Goal: Navigation & Orientation: Find specific page/section

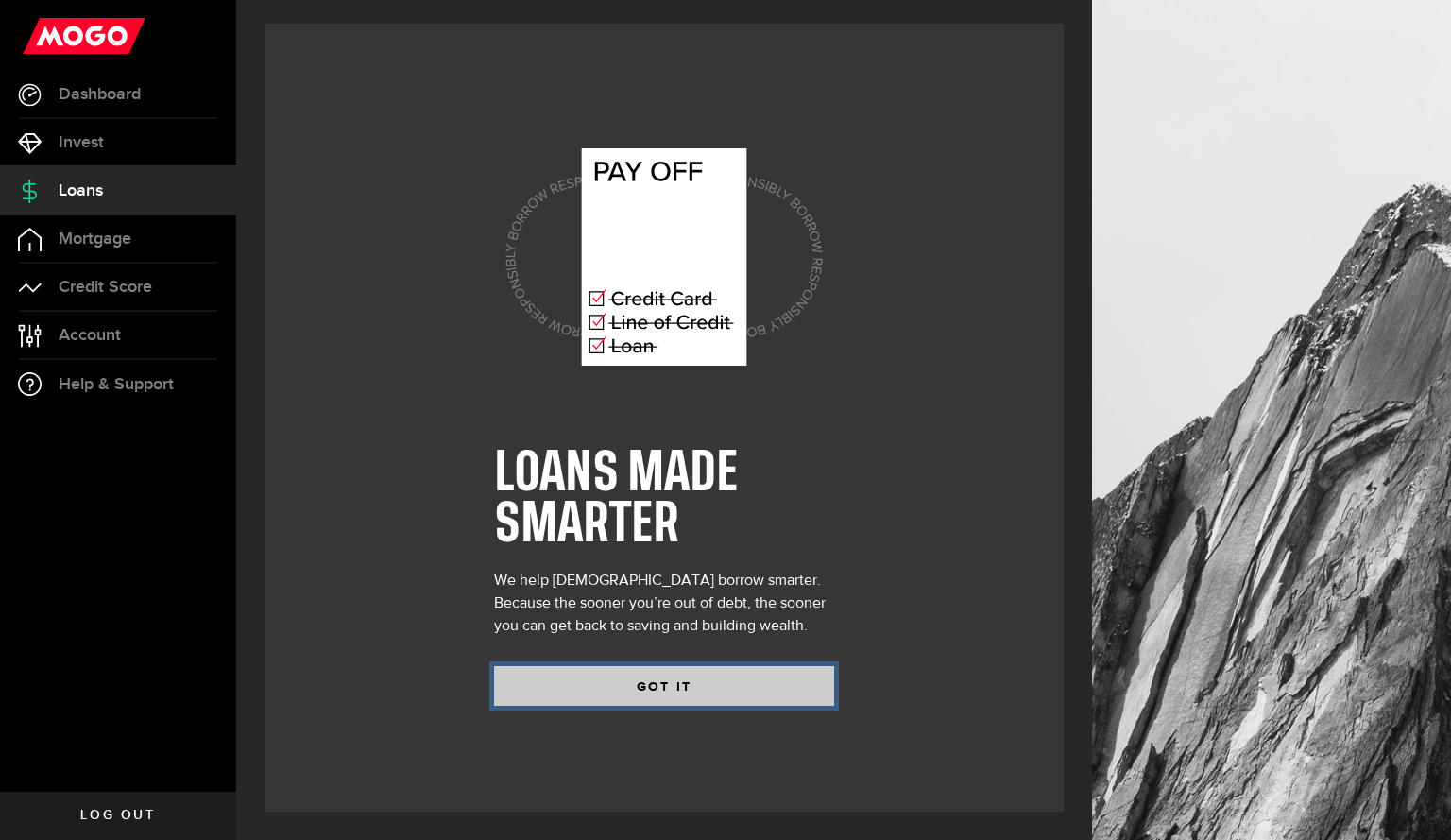
click at [585, 667] on button "GOT IT" at bounding box center [664, 685] width 340 height 40
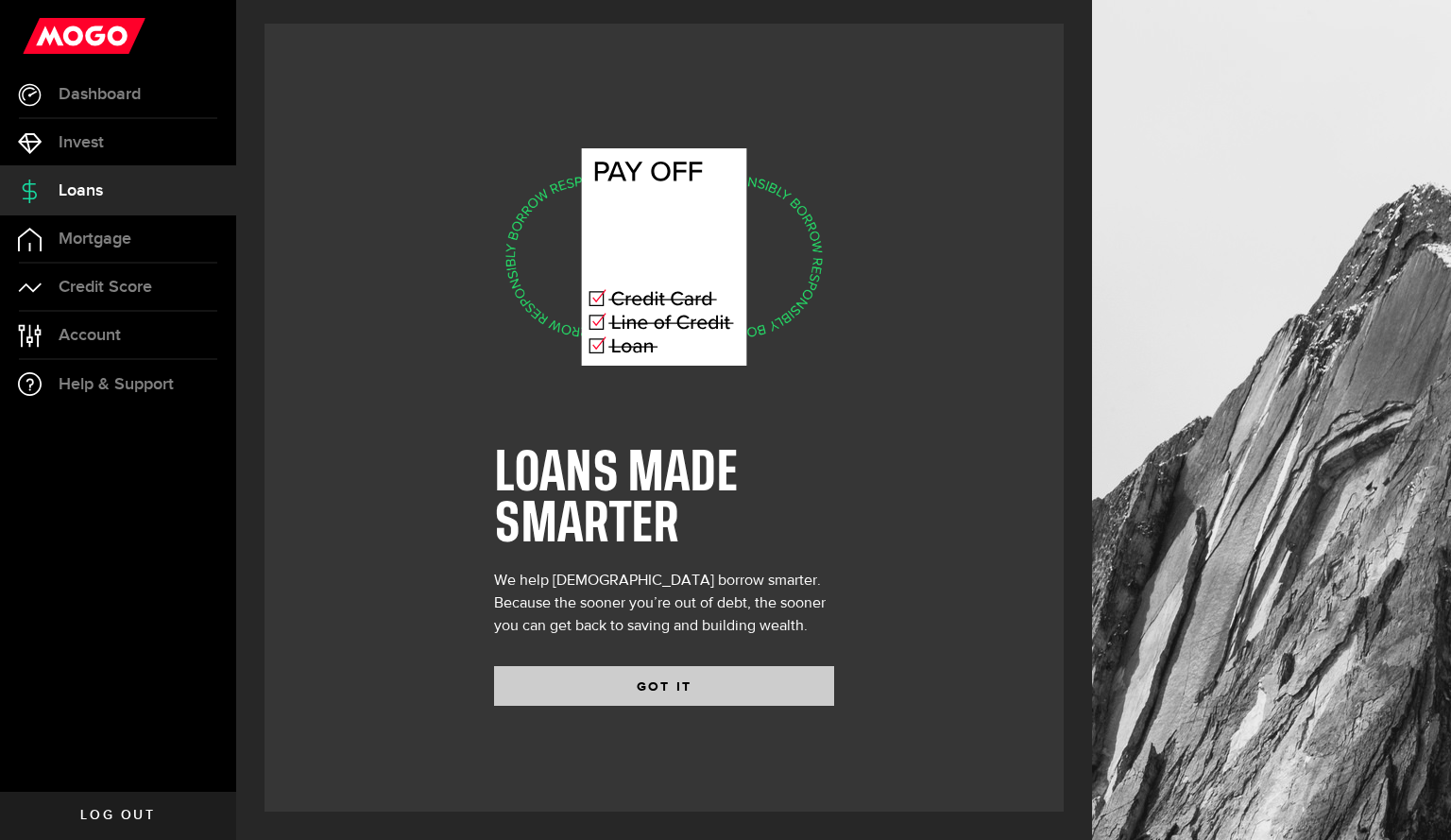
click at [667, 694] on div "LOANS MADE SMARTER We help [DEMOGRAPHIC_DATA] borrow smarter. Because the soone…" at bounding box center [664, 420] width 856 height 840
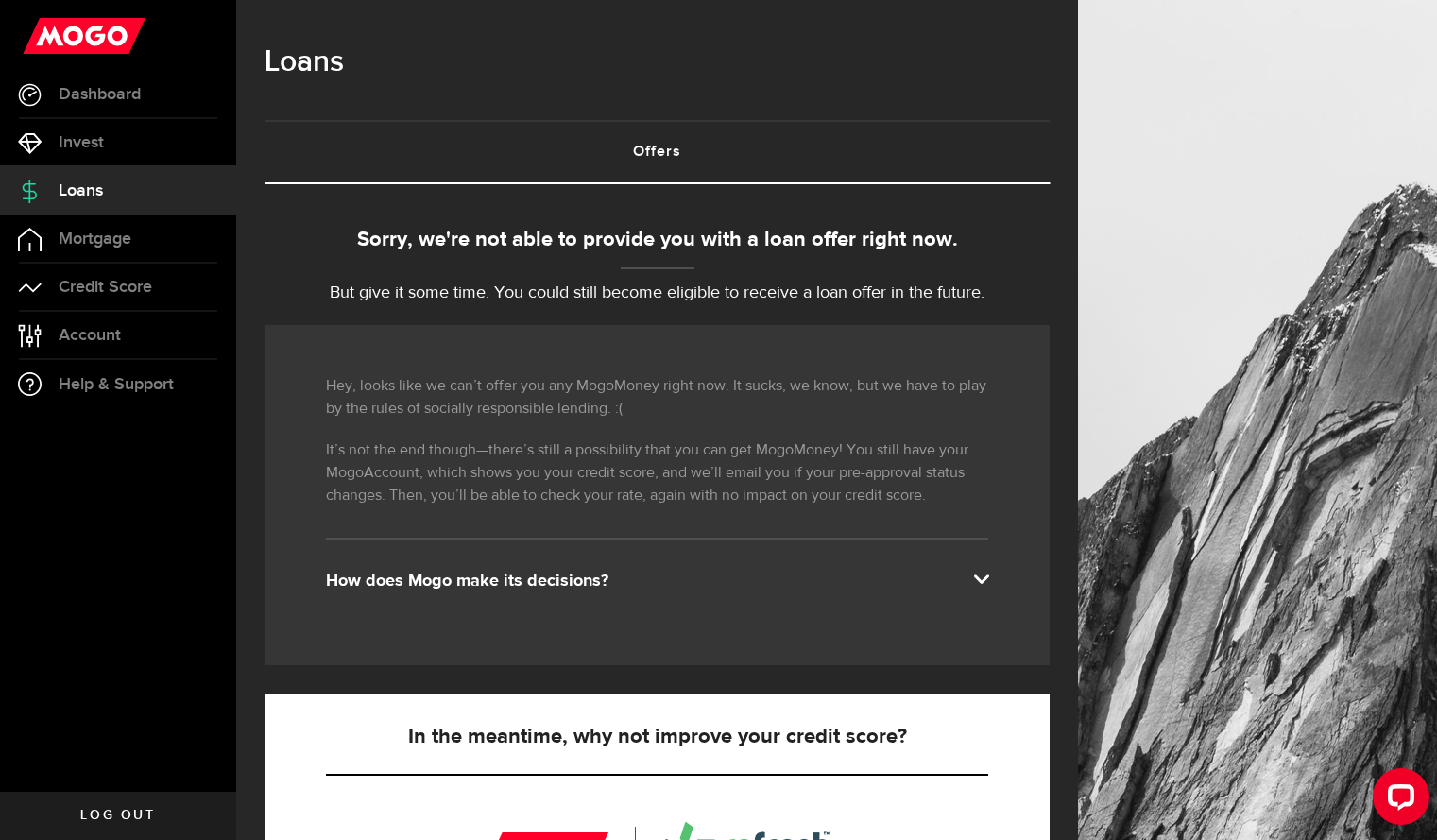
click at [931, 591] on div "How does Mogo make its decisions?" at bounding box center [657, 581] width 662 height 23
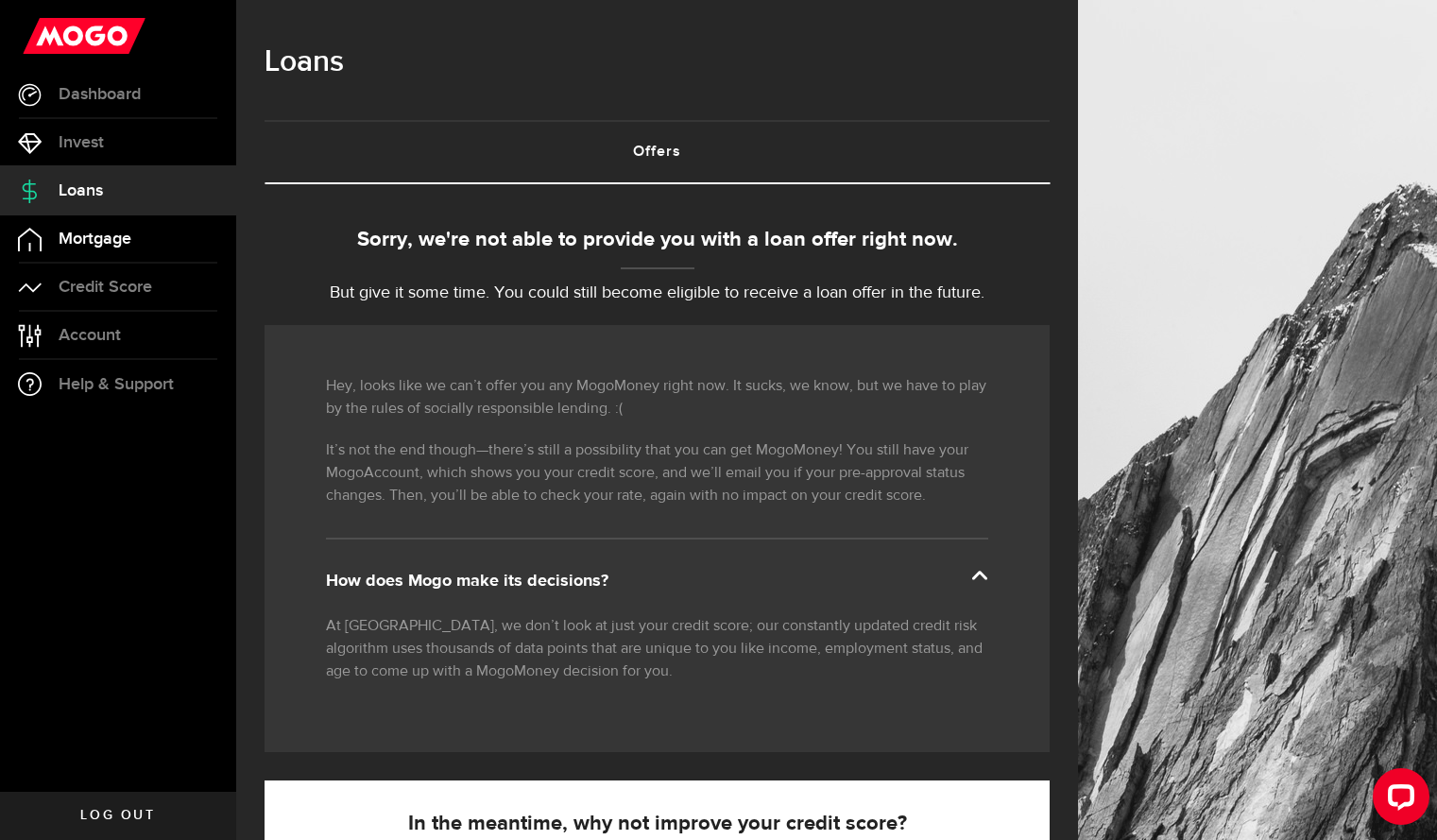
click at [115, 244] on span "Mortgage" at bounding box center [95, 239] width 73 height 17
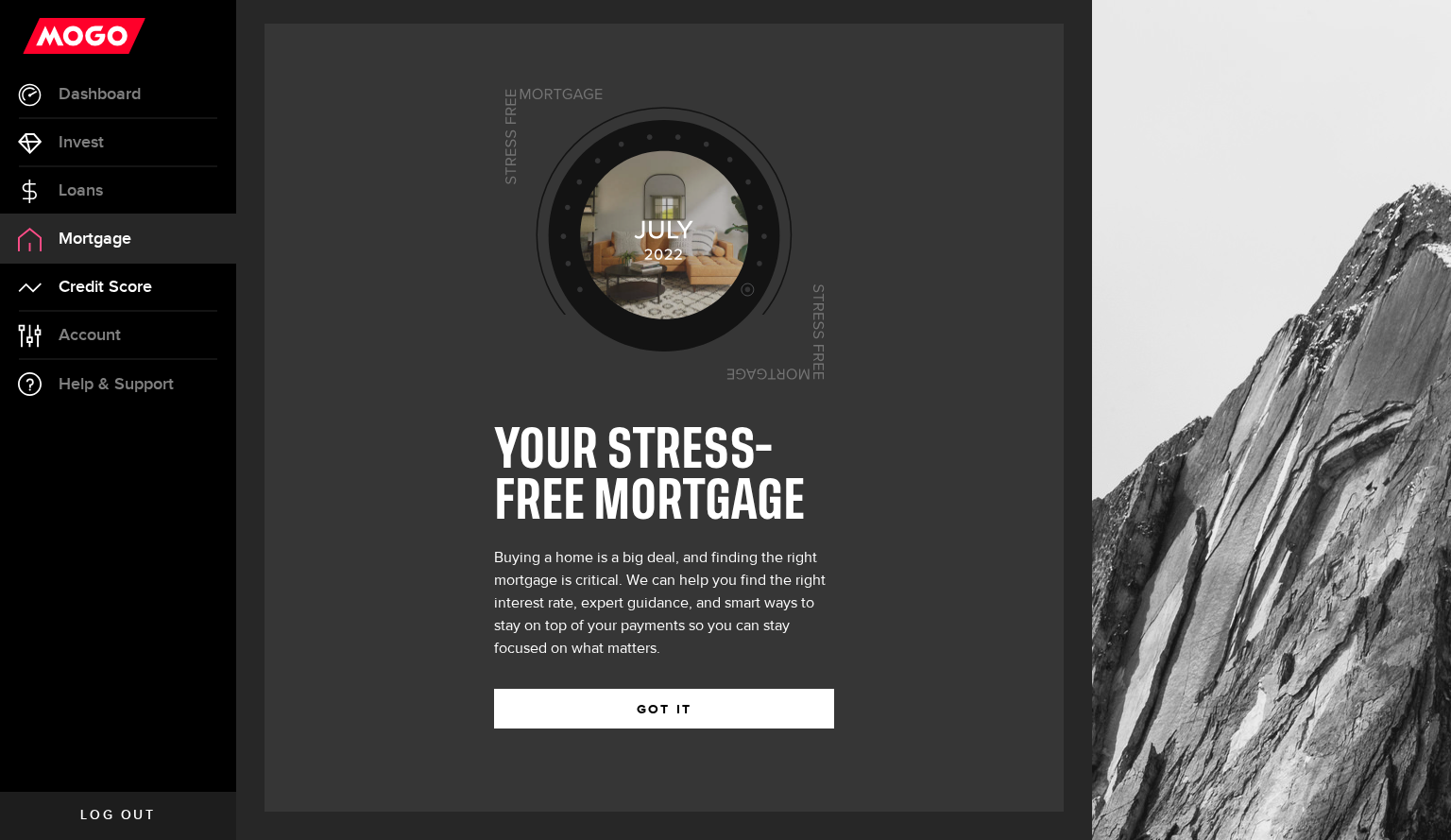
click at [85, 286] on span "Credit Score" at bounding box center [105, 287] width 94 height 17
